Goal: Transaction & Acquisition: Subscribe to service/newsletter

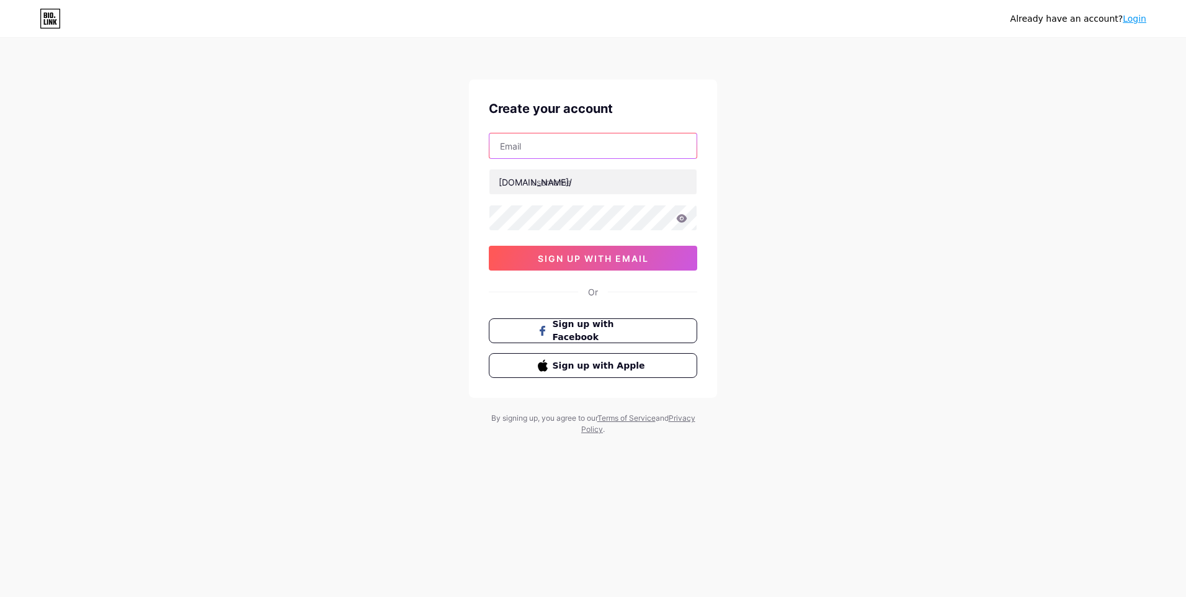
click at [582, 144] on input "text" at bounding box center [592, 145] width 207 height 25
type input "[DOMAIN_NAME][EMAIL_ADDRESS][DOMAIN_NAME]"
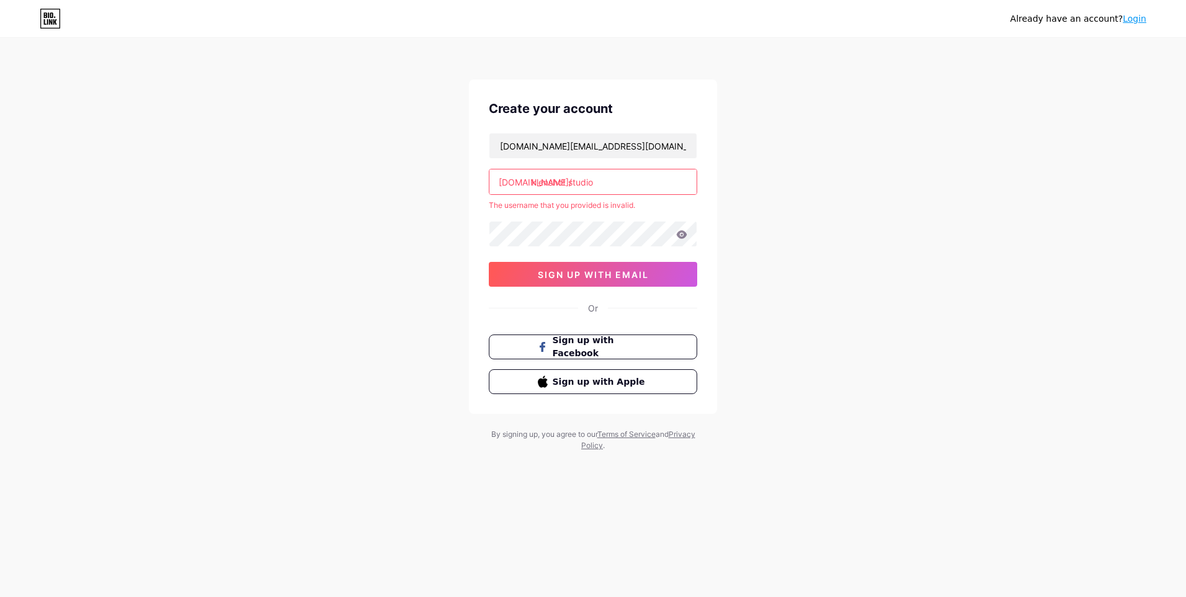
click at [609, 215] on div "[DOMAIN_NAME][EMAIL_ADDRESS][DOMAIN_NAME] [DOMAIN_NAME]/ klenshot studio The us…" at bounding box center [593, 210] width 208 height 154
click at [756, 143] on div "Already have an account? Login Create your account [DOMAIN_NAME][EMAIL_ADDRESS]…" at bounding box center [593, 245] width 1186 height 491
click at [590, 175] on input "klenshot studio" at bounding box center [592, 181] width 207 height 25
type input "klenshot studio"
click at [617, 143] on input "[DOMAIN_NAME][EMAIL_ADDRESS][DOMAIN_NAME]" at bounding box center [592, 145] width 207 height 25
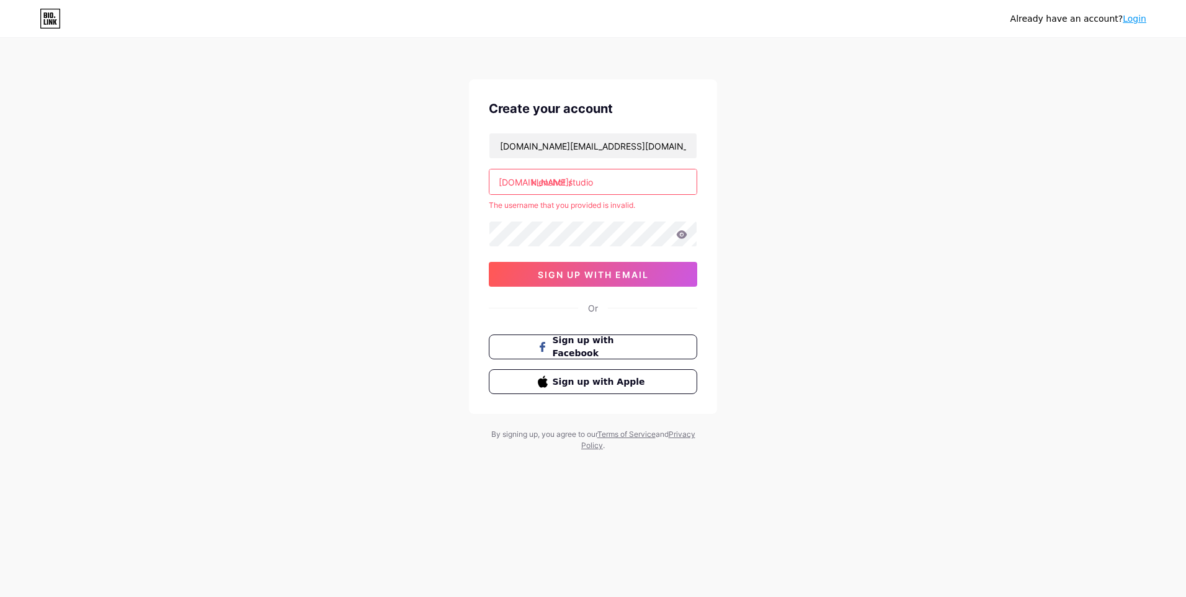
drag, startPoint x: 544, startPoint y: 185, endPoint x: 457, endPoint y: 183, distance: 86.9
click at [457, 183] on div "Already have an account? Login Create your account [DOMAIN_NAME][EMAIL_ADDRESS]…" at bounding box center [593, 245] width 1186 height 491
click at [568, 182] on input "klenshot studio" at bounding box center [592, 181] width 207 height 25
click at [570, 182] on input "klenshot studio" at bounding box center [592, 181] width 207 height 25
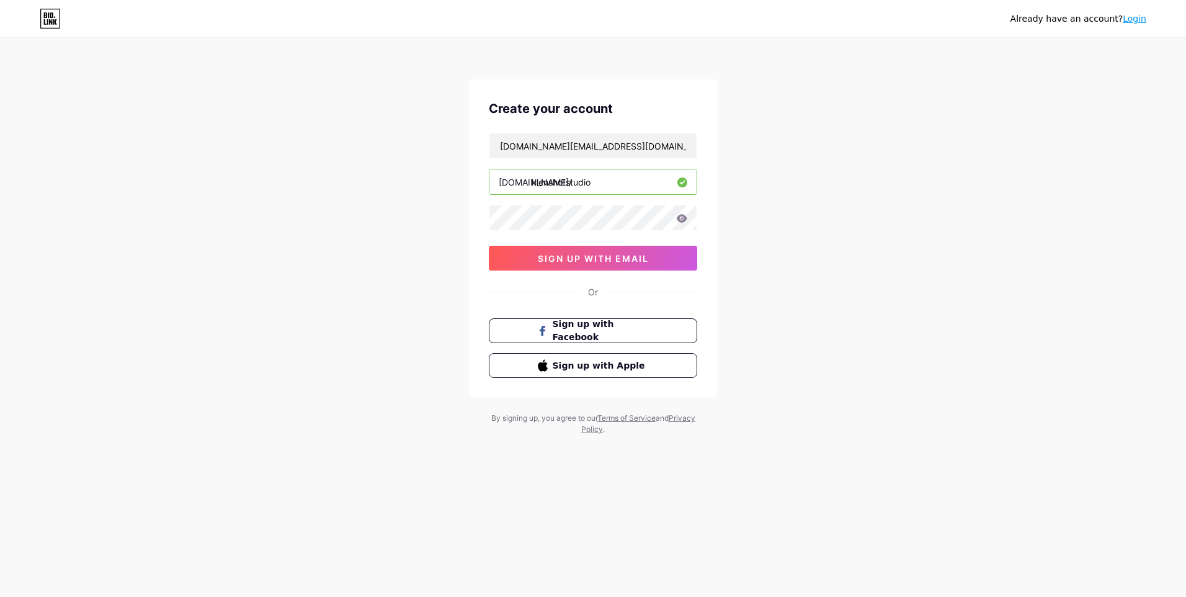
type input "klenshotstudio"
click at [572, 257] on span "sign up with email" at bounding box center [593, 258] width 111 height 11
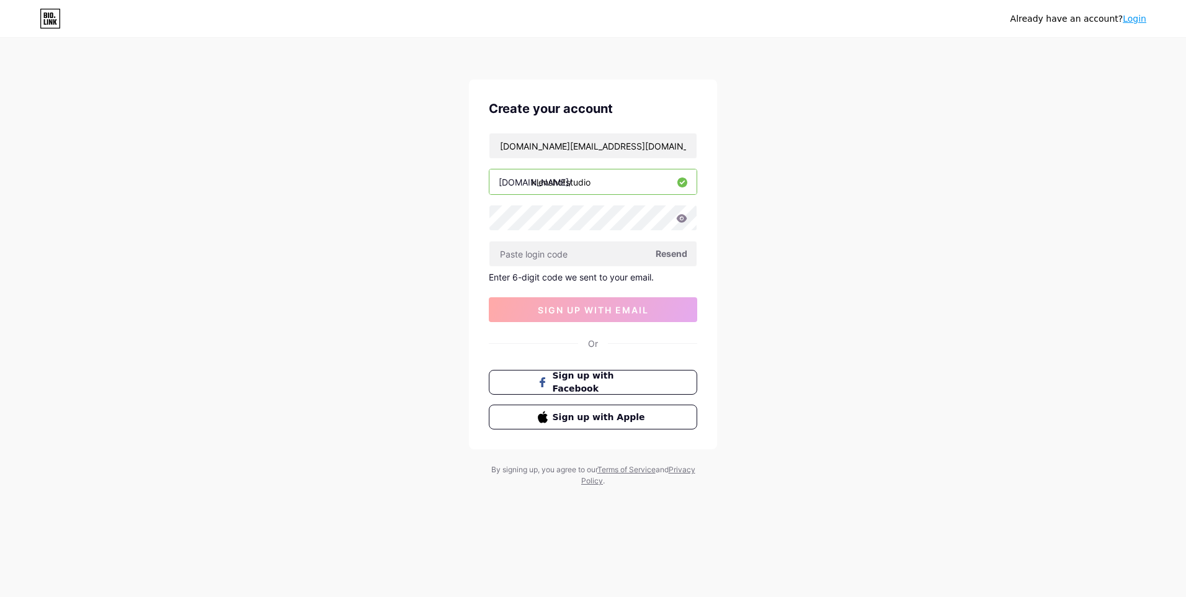
click at [678, 256] on span "Resend" at bounding box center [672, 253] width 32 height 13
click at [677, 254] on span "Resend" at bounding box center [672, 253] width 32 height 13
click at [539, 146] on input "[DOMAIN_NAME][EMAIL_ADDRESS][DOMAIN_NAME]" at bounding box center [592, 145] width 207 height 25
click at [605, 139] on input "[EMAIL_ADDRESS][DOMAIN_NAME]" at bounding box center [592, 145] width 207 height 25
type input "[EMAIL_ADDRESS][DOMAIN_NAME]"
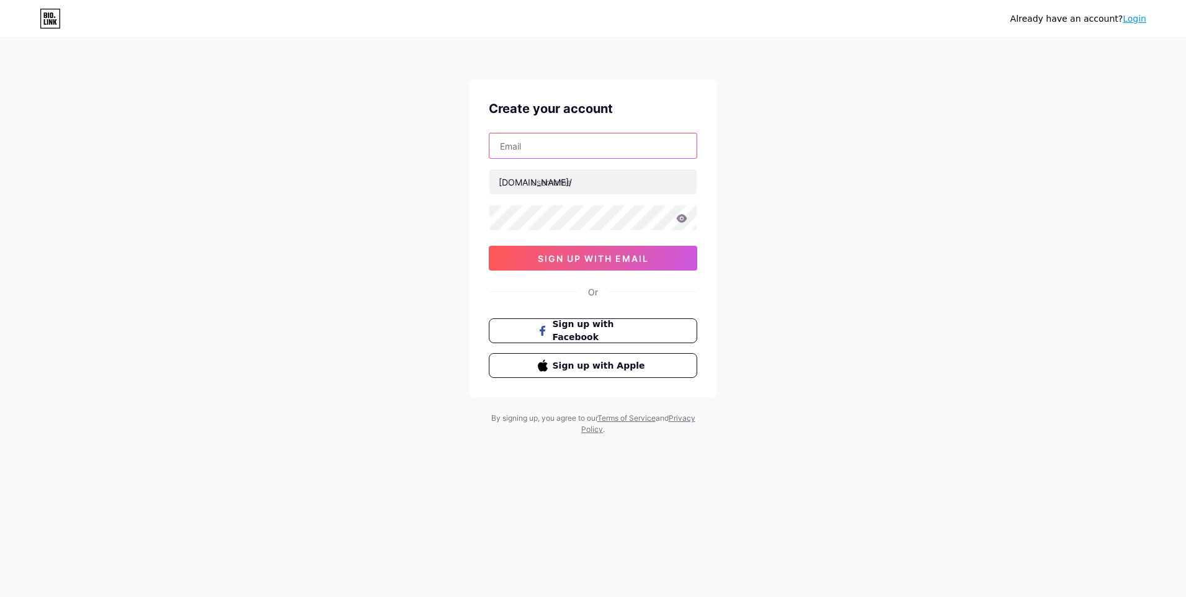
click at [553, 143] on input "text" at bounding box center [592, 145] width 207 height 25
type input "[DOMAIN_NAME][EMAIL_ADDRESS][DOMAIN_NAME]"
type input "klenshot studio"
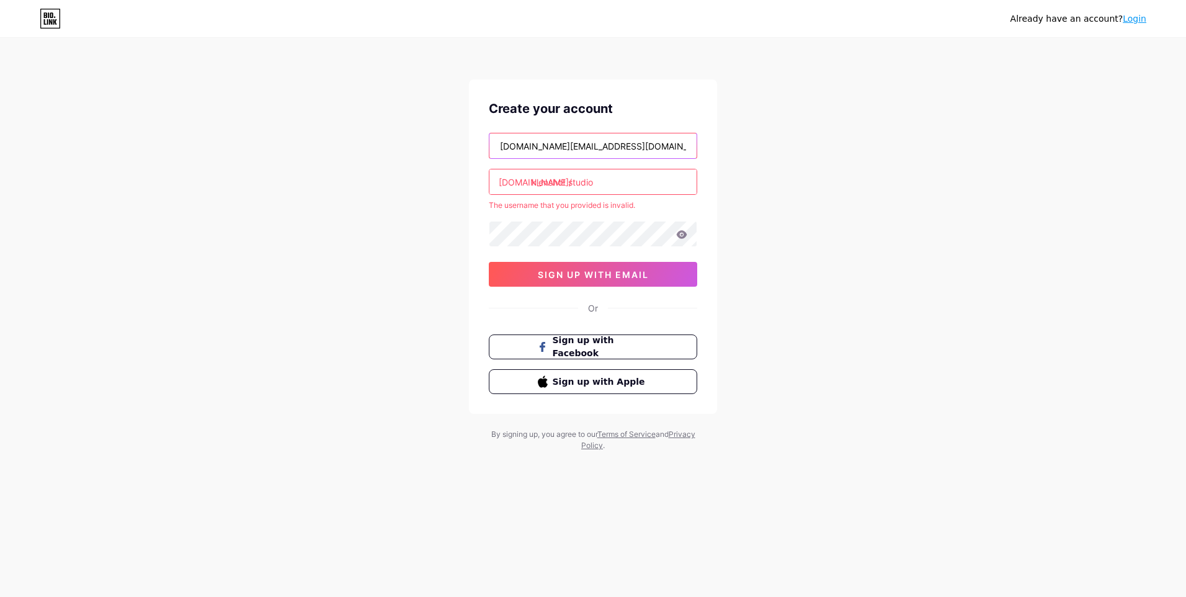
click at [534, 145] on input "[DOMAIN_NAME][EMAIL_ADDRESS][DOMAIN_NAME]" at bounding box center [592, 145] width 207 height 25
click at [537, 144] on input "klenshot.studio@gmail.com" at bounding box center [592, 145] width 207 height 25
type input "klenshotstudio@gmail.com"
click at [600, 185] on input "klenshot studio" at bounding box center [592, 181] width 207 height 25
click at [570, 177] on input "klenshot studio" at bounding box center [592, 181] width 207 height 25
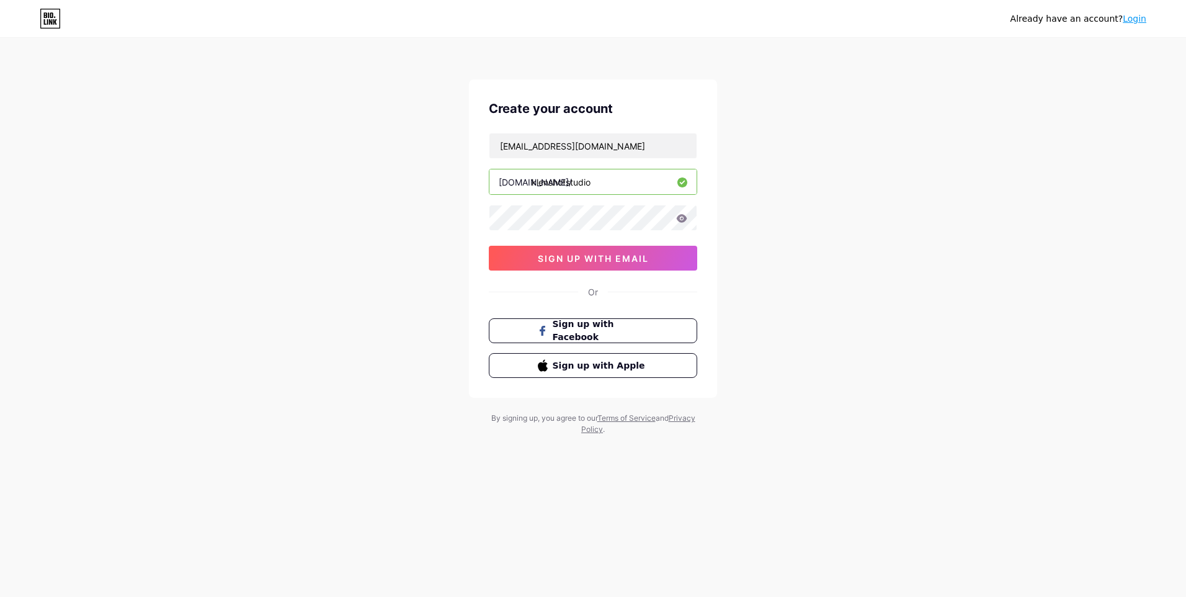
type input "klenshotstudio"
click at [683, 219] on icon at bounding box center [681, 218] width 11 height 9
click at [683, 219] on icon at bounding box center [681, 219] width 12 height 12
click at [683, 219] on icon at bounding box center [681, 218] width 11 height 9
click at [683, 219] on icon at bounding box center [681, 219] width 12 height 12
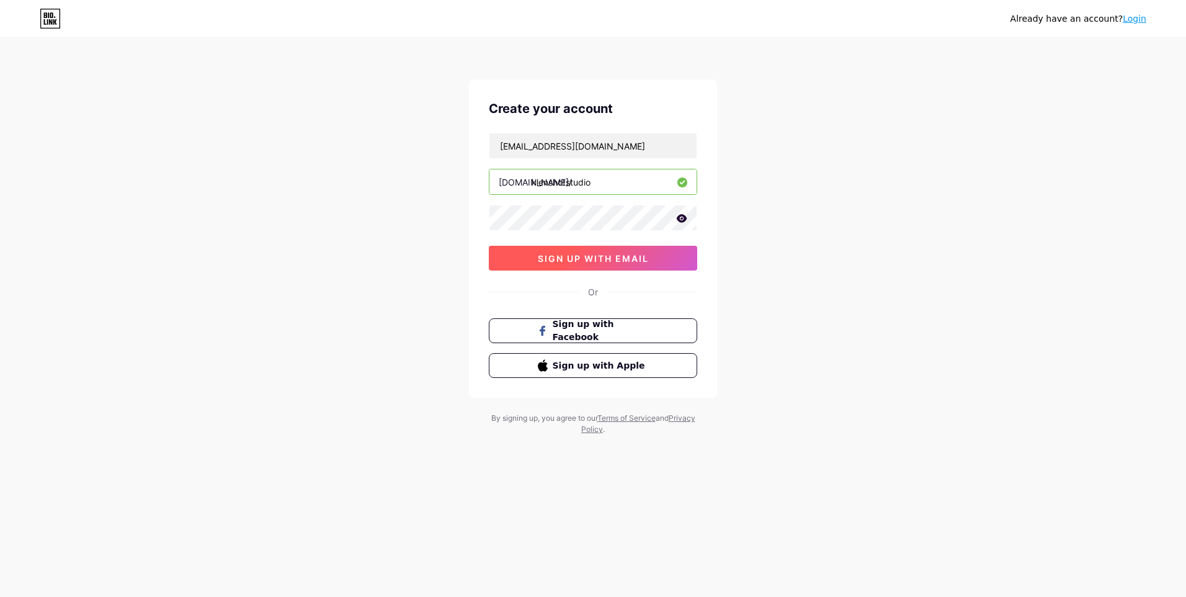
click at [611, 257] on span "sign up with email" at bounding box center [593, 258] width 111 height 11
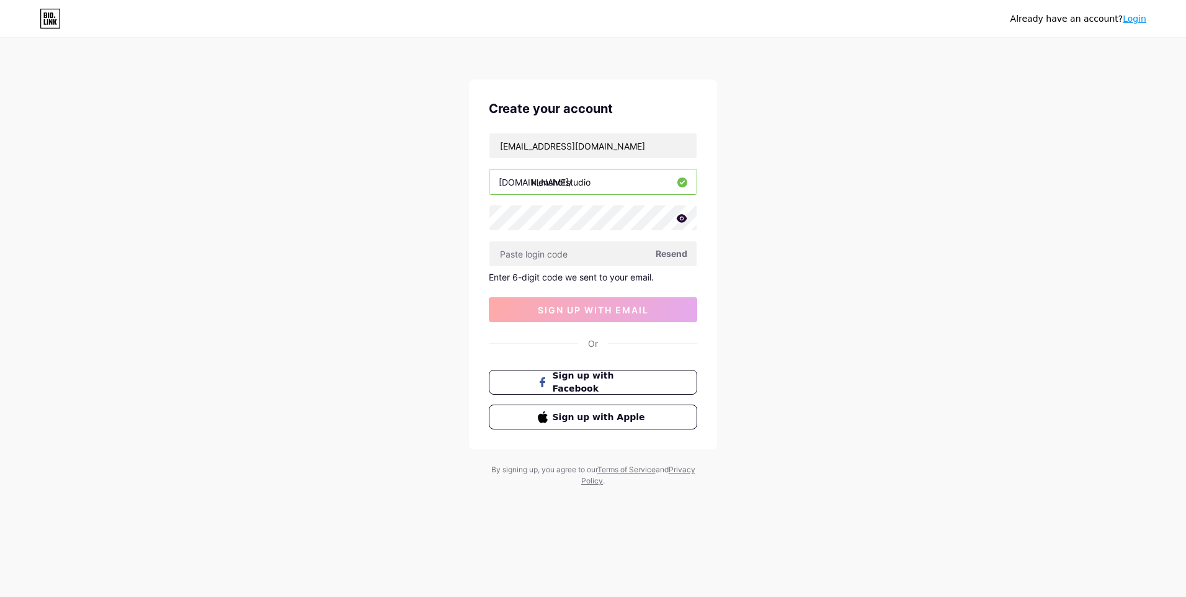
click at [680, 254] on span "Resend" at bounding box center [672, 253] width 32 height 13
click at [612, 380] on span "Sign up with Facebook" at bounding box center [600, 382] width 97 height 27
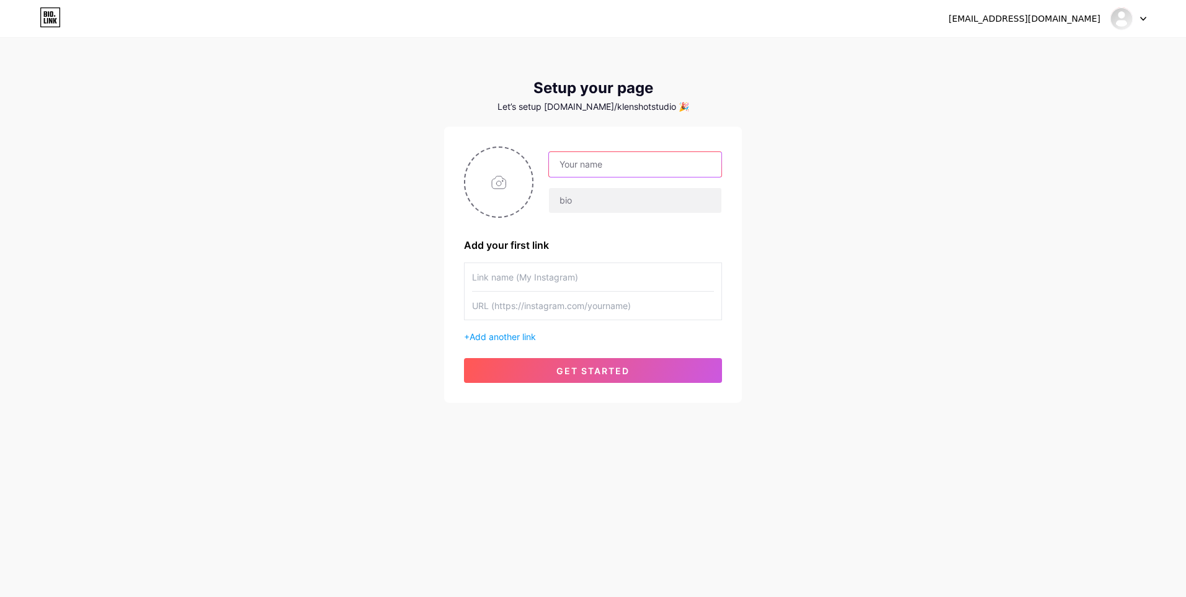
click at [586, 169] on input "text" at bounding box center [635, 164] width 172 height 25
type input "Klenshot studio"
click at [597, 164] on input "Klenshot studio" at bounding box center [635, 164] width 172 height 25
click at [653, 161] on input "Klenshot studio" at bounding box center [635, 164] width 172 height 25
click at [557, 195] on input "text" at bounding box center [635, 200] width 172 height 25
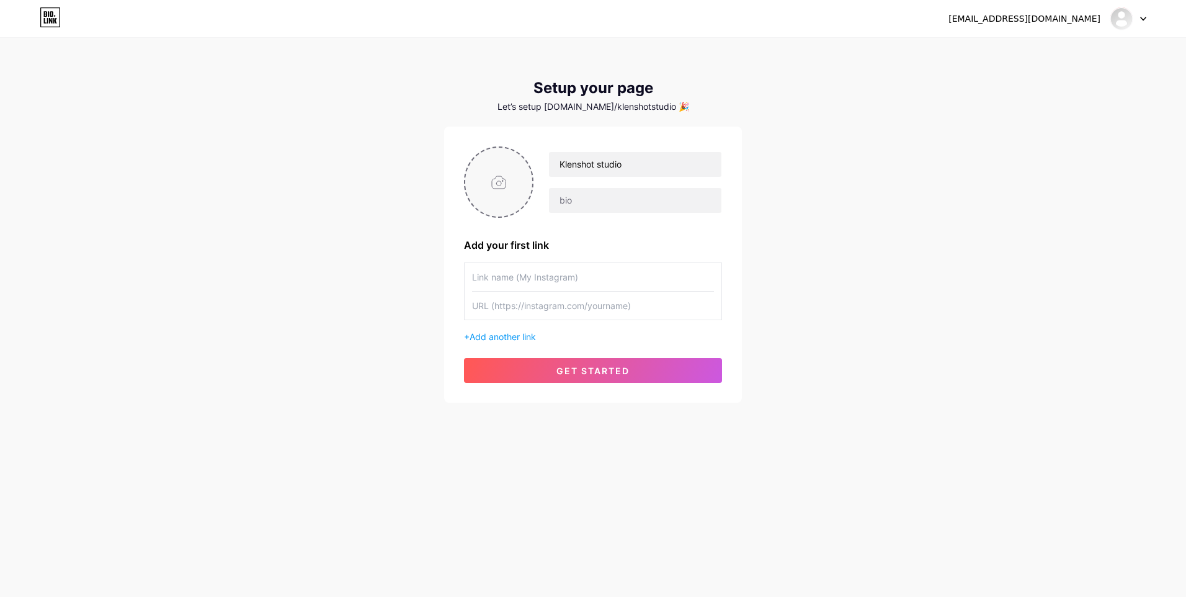
click at [504, 179] on input "file" at bounding box center [498, 182] width 67 height 69
type input "C:\fakepath\Untitled-1.png"
click at [604, 194] on input "text" at bounding box center [635, 200] width 172 height 25
click at [614, 197] on input "text" at bounding box center [635, 200] width 172 height 25
